Goal: Transaction & Acquisition: Purchase product/service

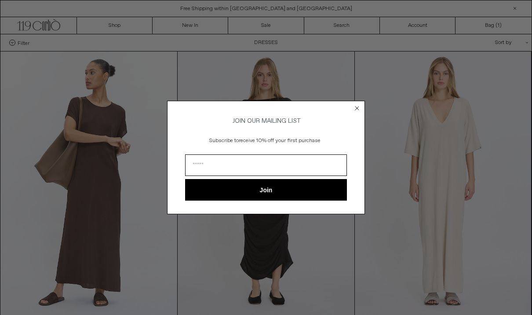
click at [358, 104] on circle "Close dialog" at bounding box center [357, 108] width 8 height 8
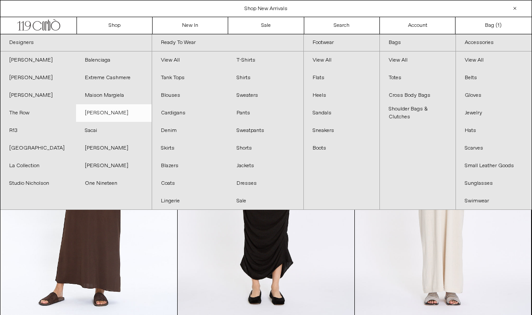
click at [104, 104] on link "[PERSON_NAME]" at bounding box center [114, 113] width 76 height 18
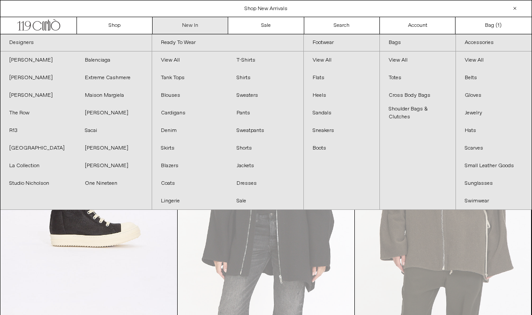
click at [199, 22] on link "New In" at bounding box center [191, 25] width 76 height 17
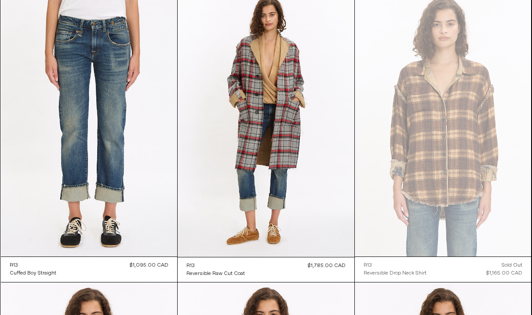
scroll to position [5290, 0]
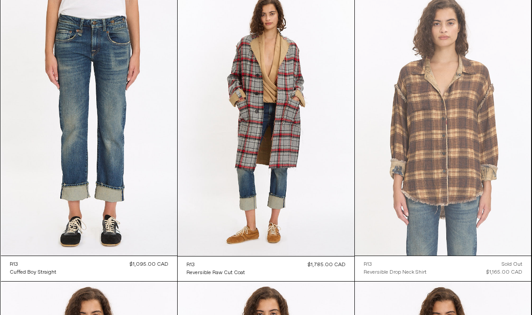
click at [437, 175] on at bounding box center [443, 123] width 177 height 265
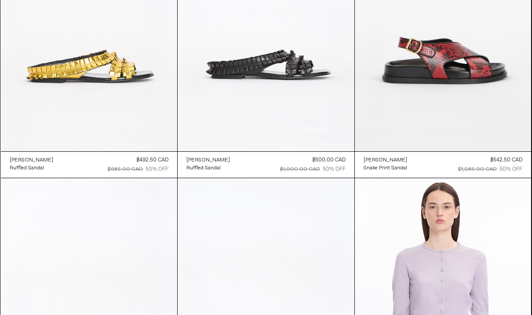
scroll to position [15287, 0]
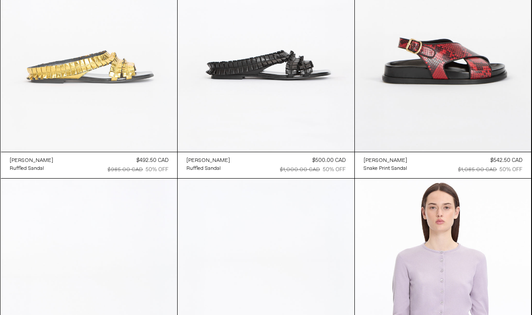
click at [122, 73] on at bounding box center [89, 19] width 177 height 265
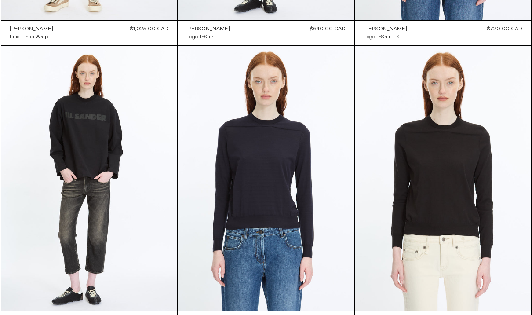
scroll to position [26224, 0]
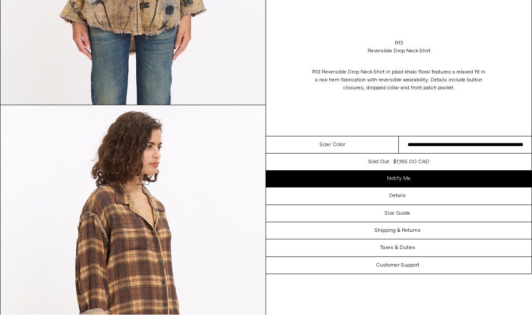
scroll to position [615, 0]
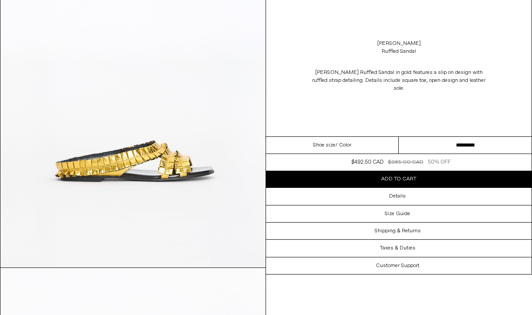
scroll to position [114, 0]
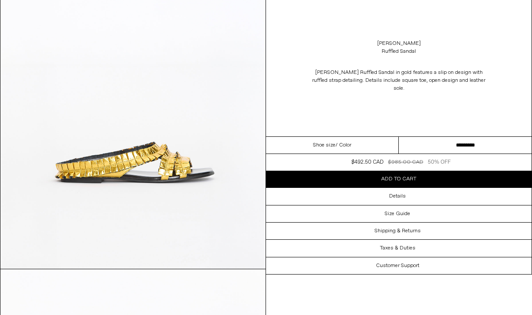
click at [449, 147] on select "**********" at bounding box center [465, 145] width 133 height 17
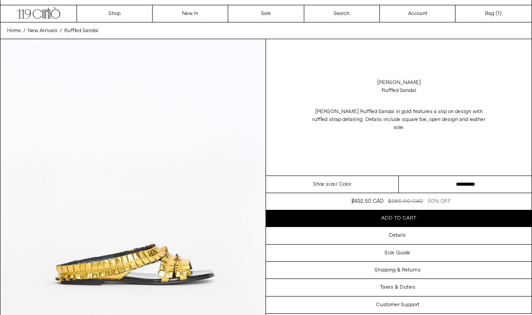
scroll to position [0, 0]
